Goal: Check status: Check status

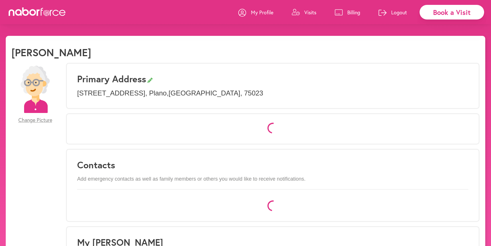
select select "*"
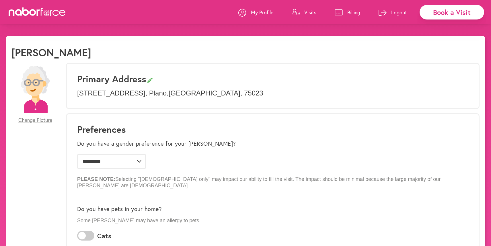
click at [307, 11] on p "Visits" at bounding box center [311, 12] width 12 height 7
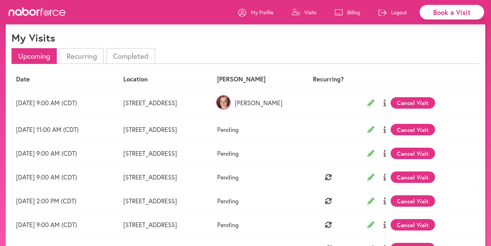
scroll to position [18, 0]
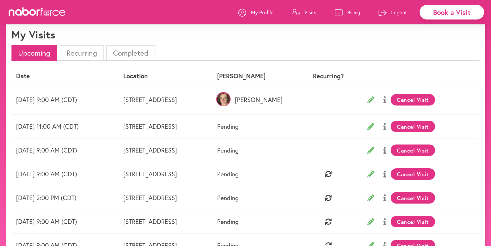
click at [386, 125] on icon at bounding box center [385, 126] width 3 height 7
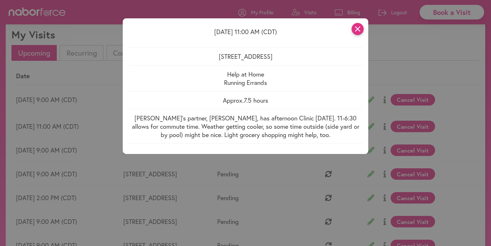
click at [358, 33] on icon "close" at bounding box center [358, 29] width 12 height 12
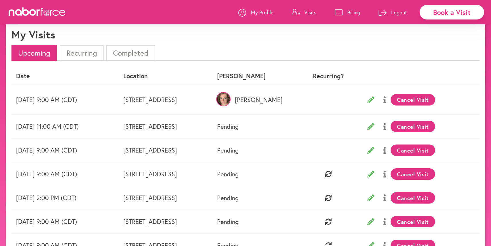
click at [386, 152] on icon at bounding box center [385, 150] width 3 height 7
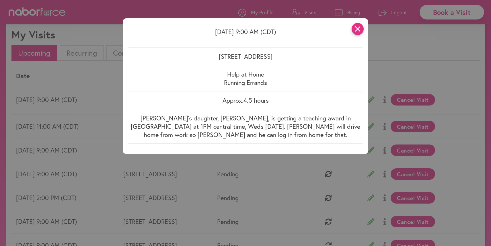
click at [359, 28] on icon "close" at bounding box center [358, 29] width 12 height 12
